Goal: Obtain resource: Download file/media

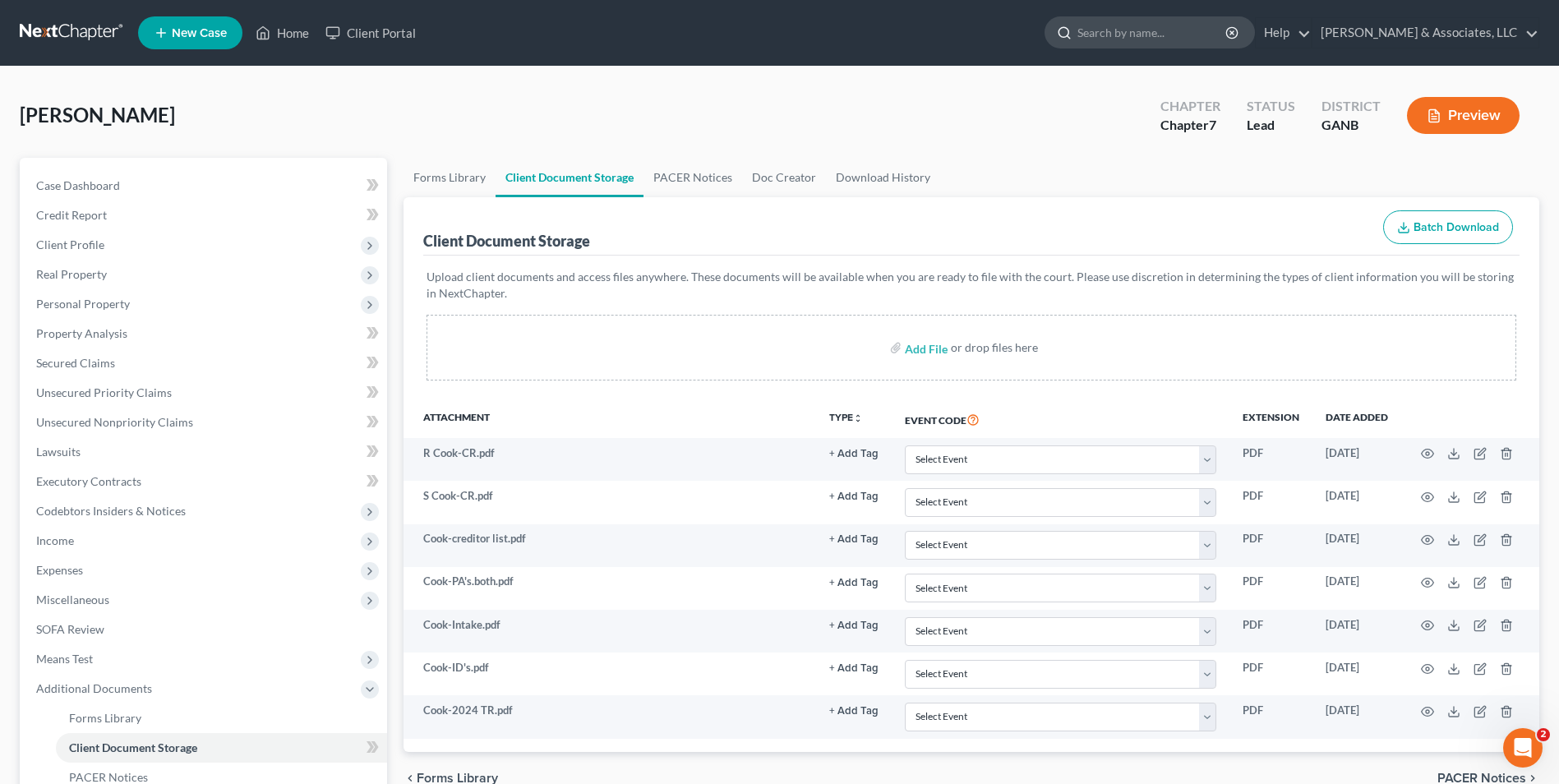
click at [1161, 38] on input "search" at bounding box center [1152, 33] width 151 height 31
type input "[PERSON_NAME]"
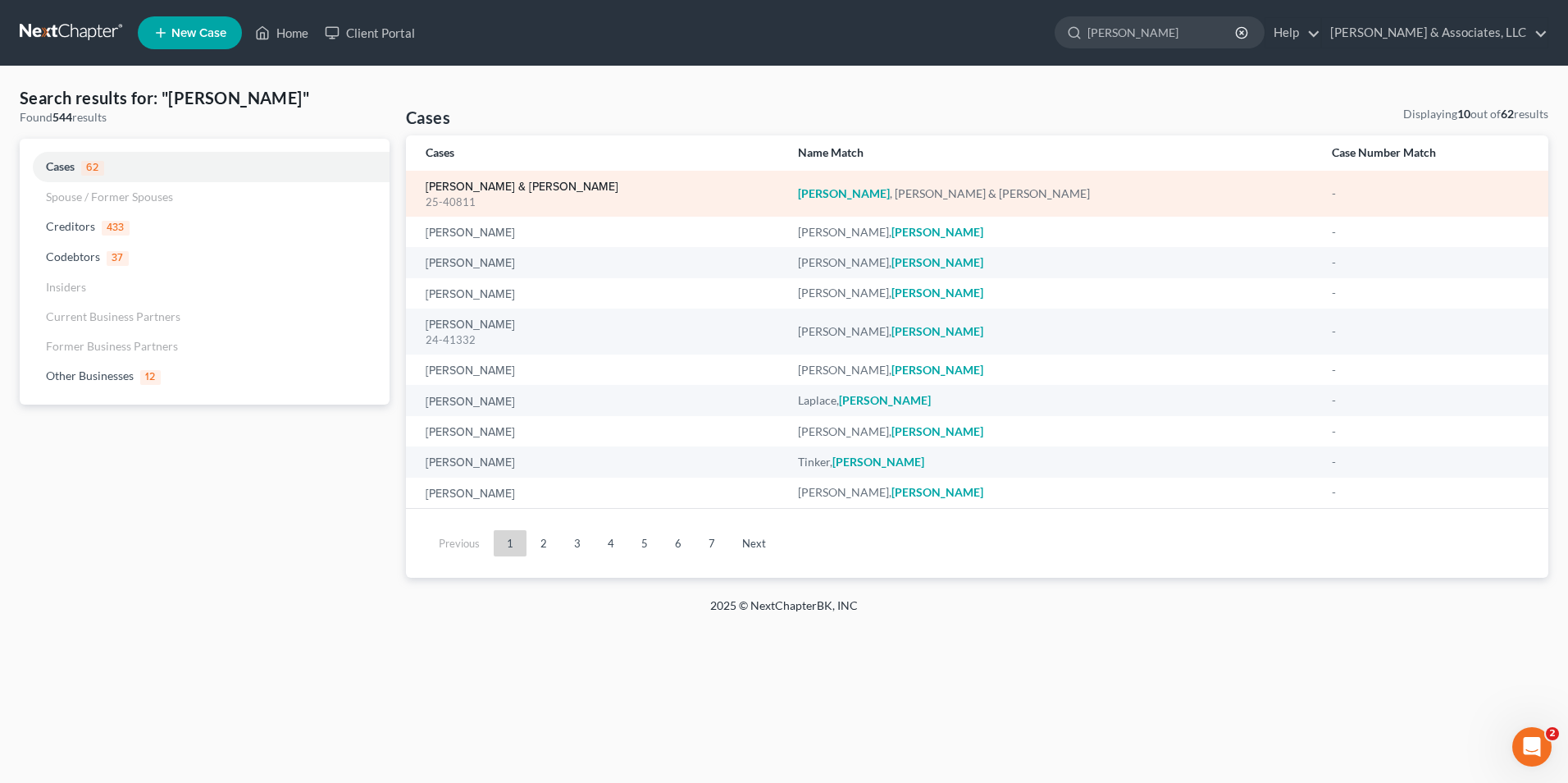
click at [542, 182] on link "[PERSON_NAME] & [PERSON_NAME]" at bounding box center [522, 186] width 193 height 11
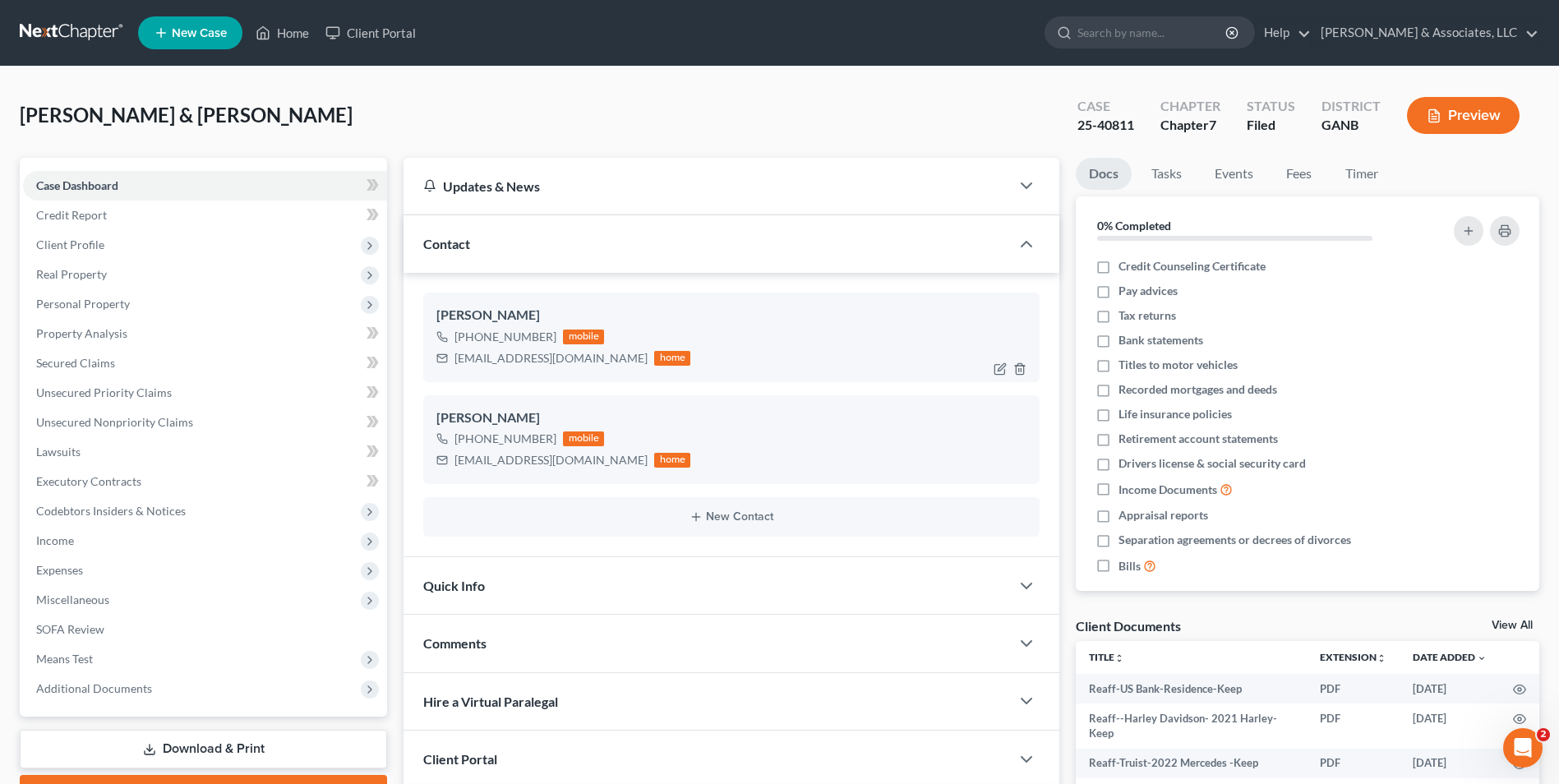
scroll to position [2441, 0]
click at [165, 688] on span "Additional Documents" at bounding box center [205, 688] width 364 height 30
click at [158, 775] on link "PACER Notices" at bounding box center [221, 777] width 331 height 30
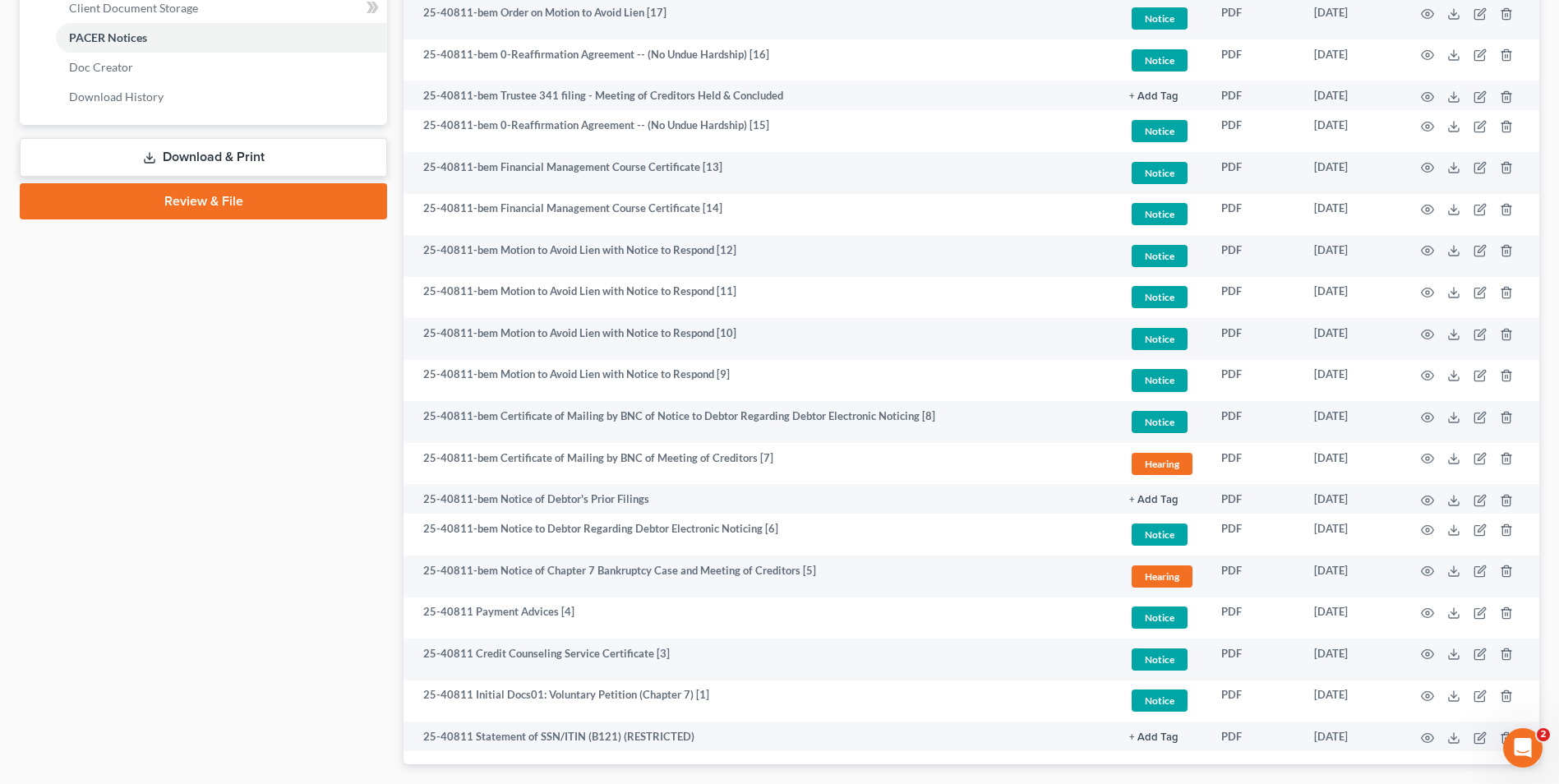
scroll to position [822, 0]
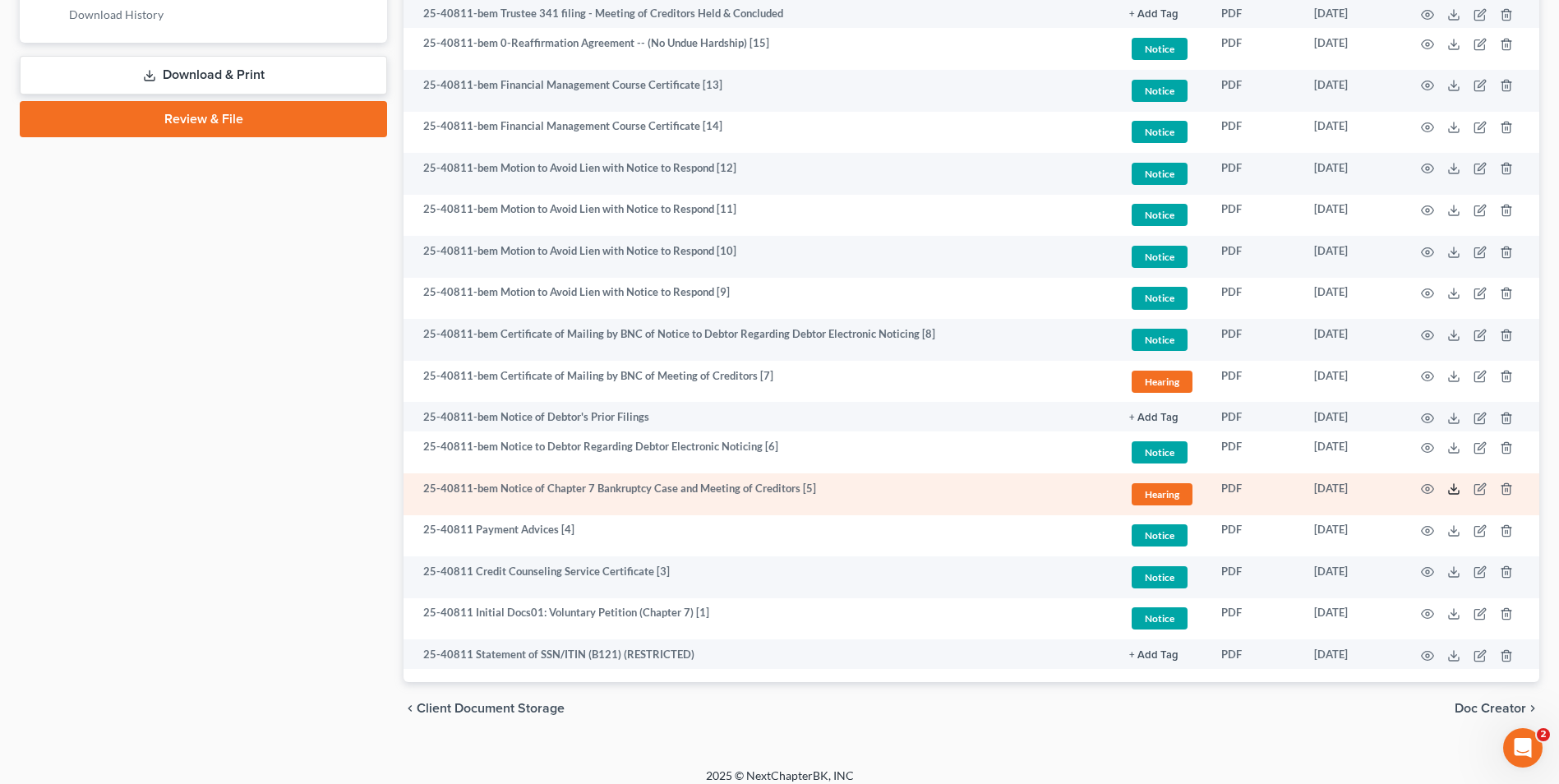
click at [1454, 490] on line at bounding box center [1454, 487] width 0 height 7
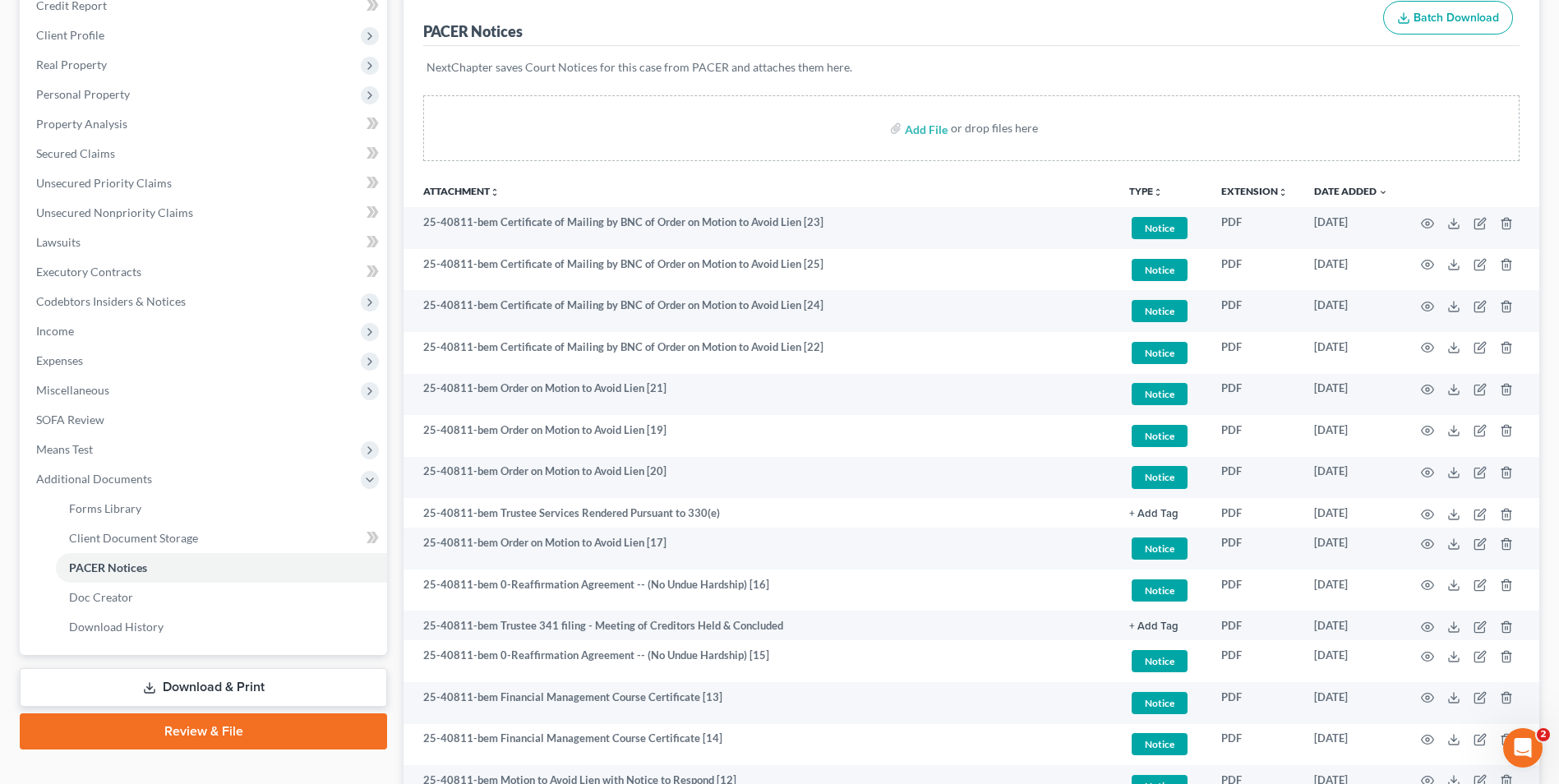
scroll to position [0, 0]
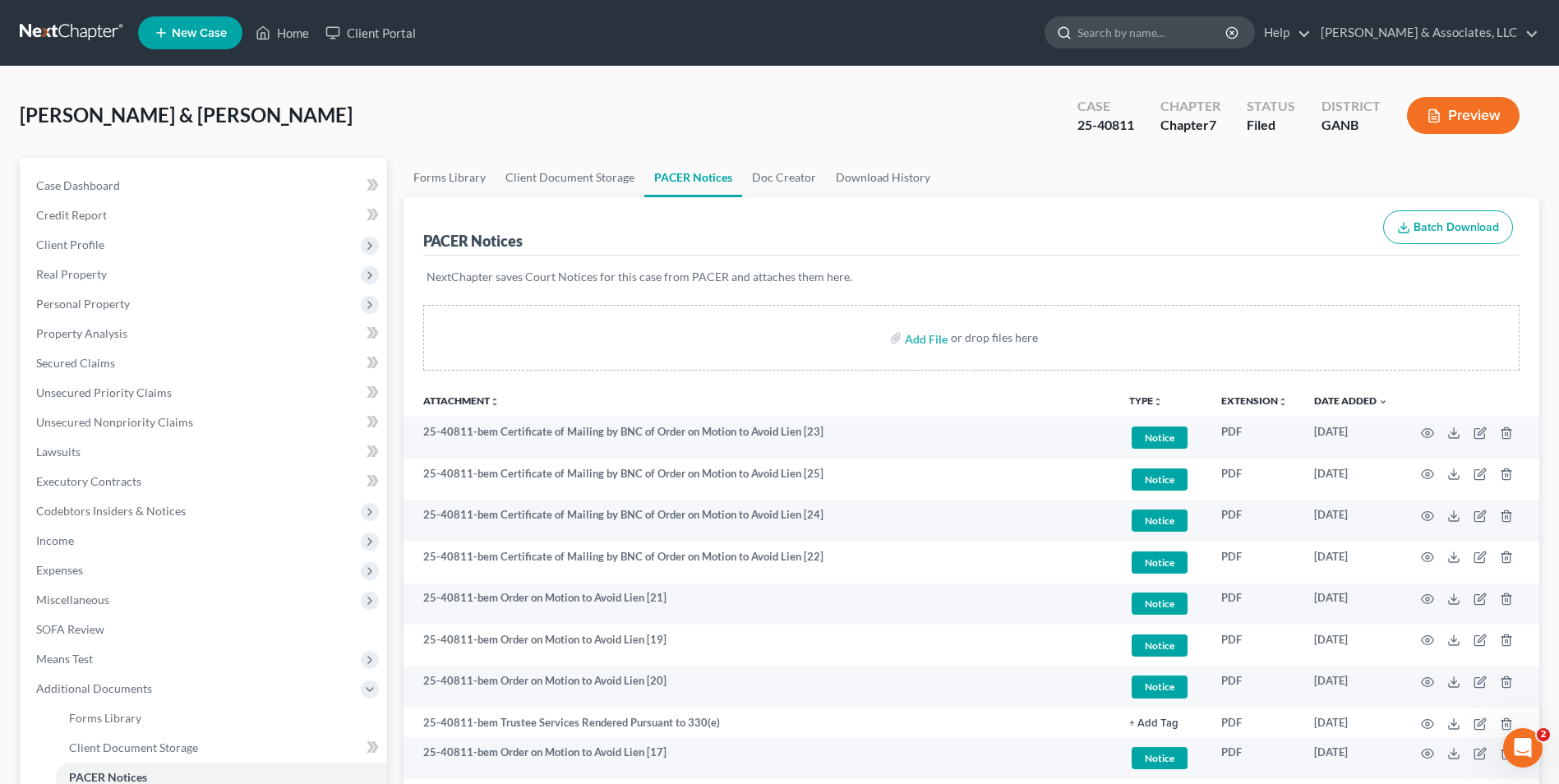
click at [1152, 46] on input "search" at bounding box center [1152, 33] width 151 height 31
type input "[PERSON_NAME]"
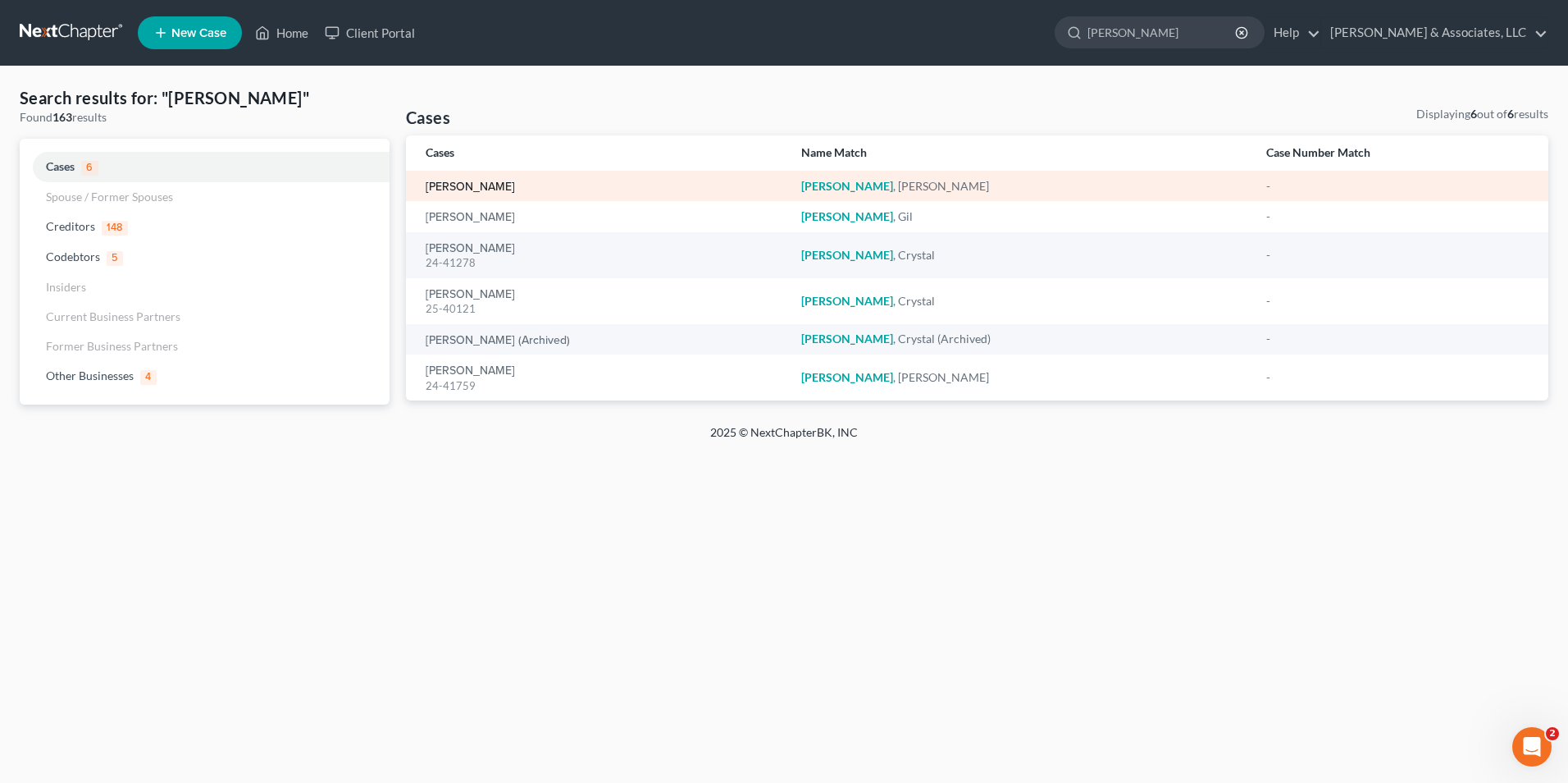
click at [515, 182] on link "[PERSON_NAME]" at bounding box center [470, 186] width 90 height 11
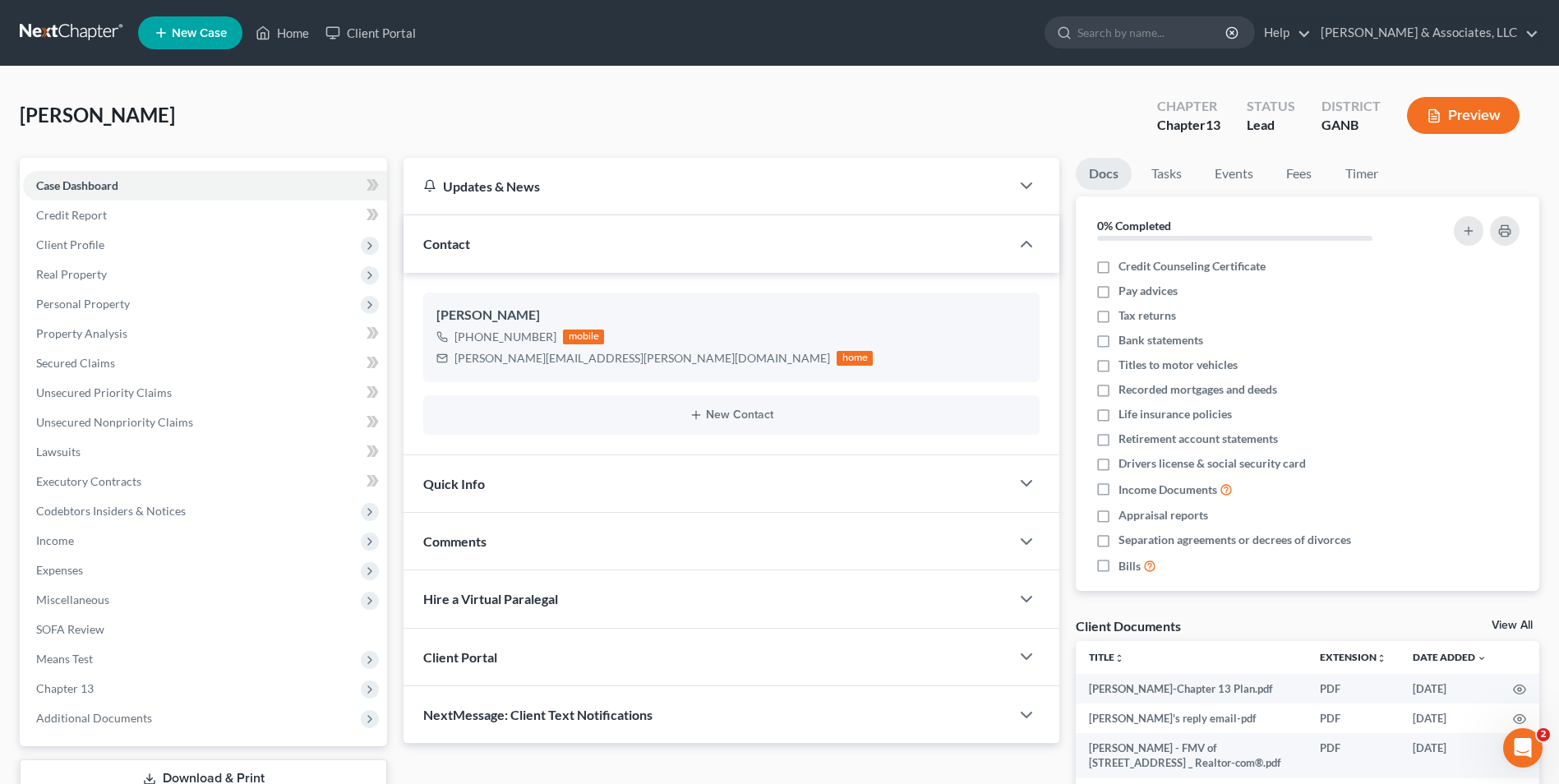
click at [1520, 625] on link "View All" at bounding box center [1512, 625] width 41 height 11
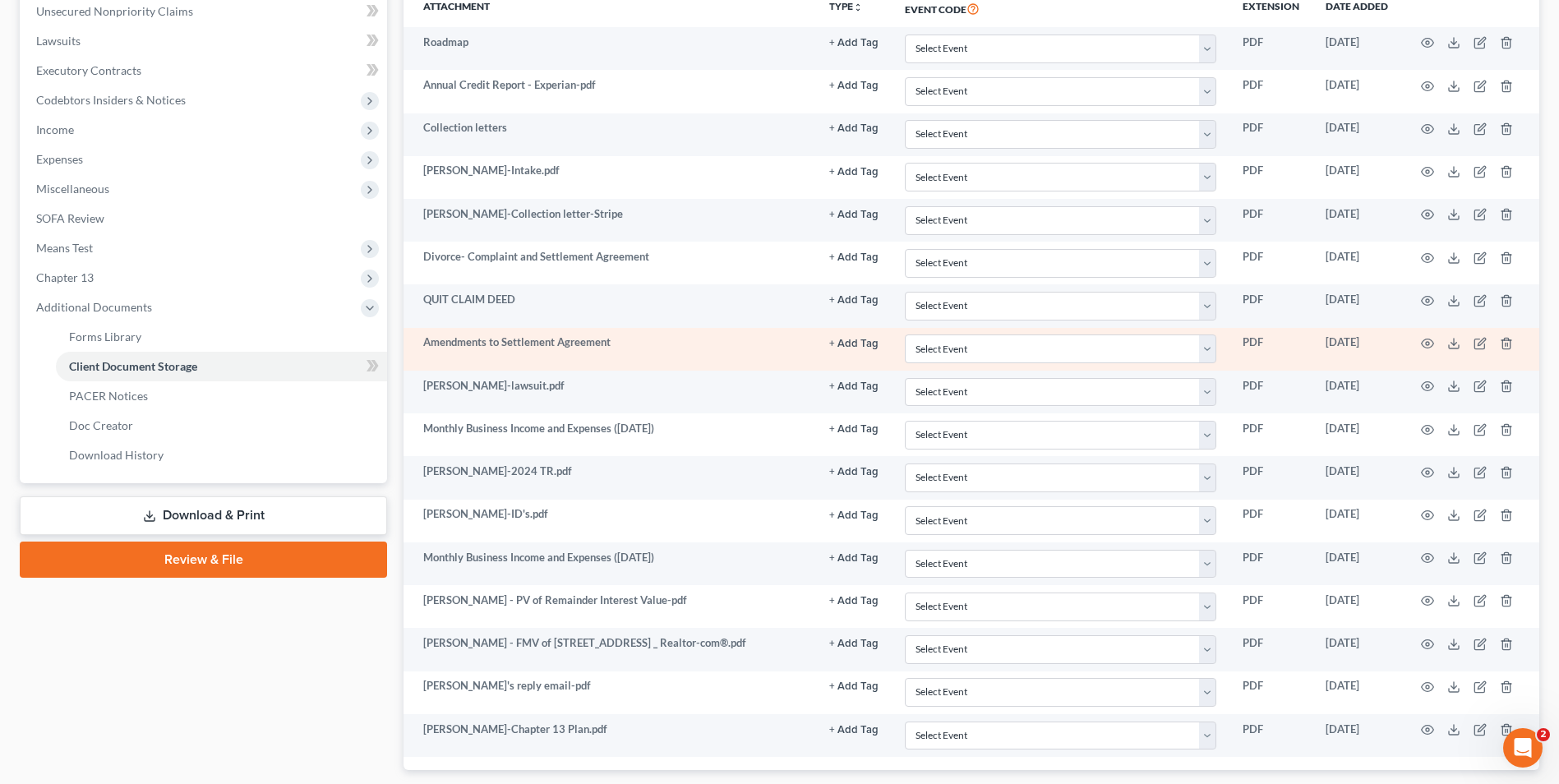
scroll to position [329, 0]
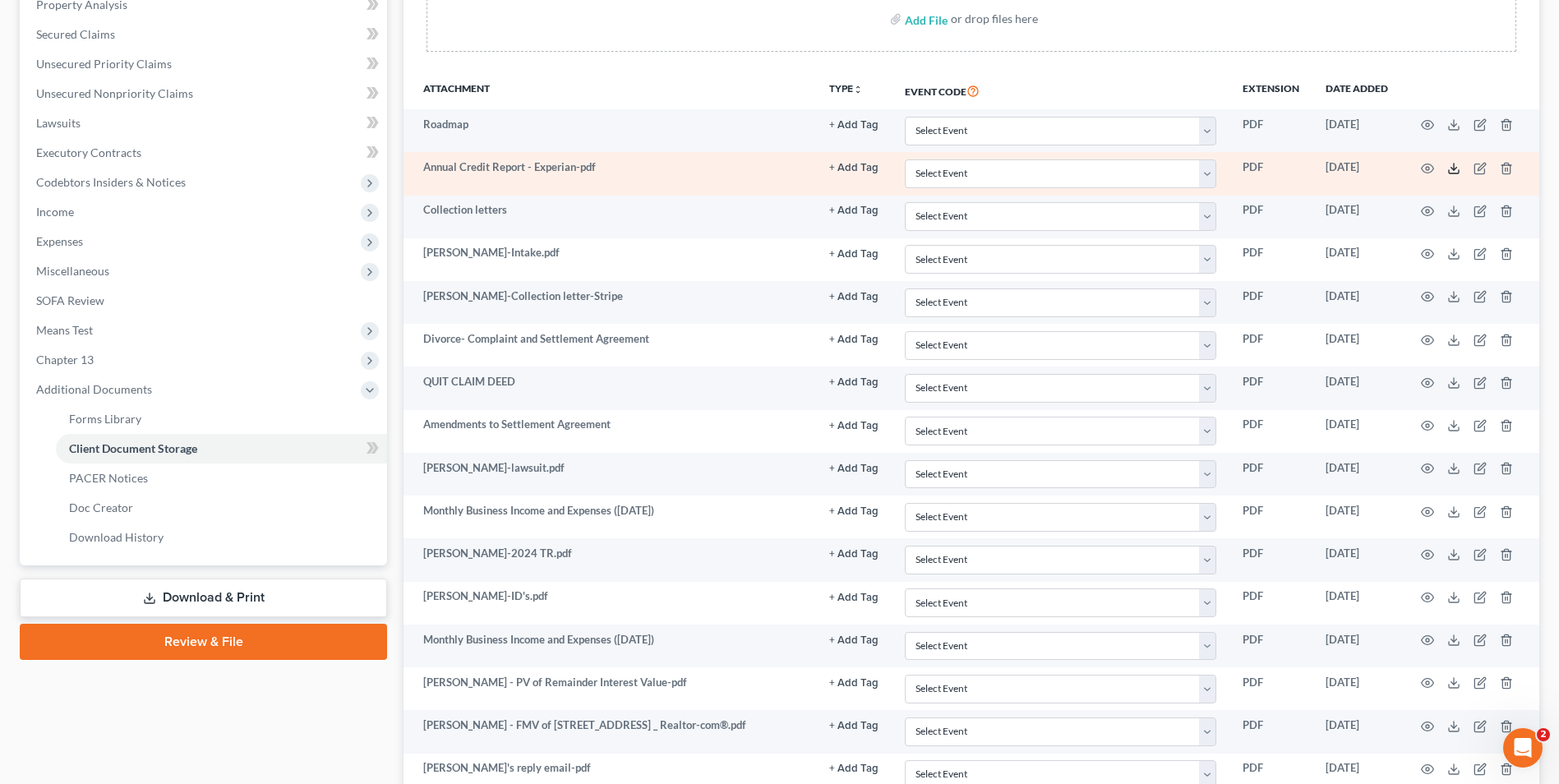
click at [1450, 163] on icon at bounding box center [1453, 168] width 13 height 13
